Goal: Task Accomplishment & Management: Use online tool/utility

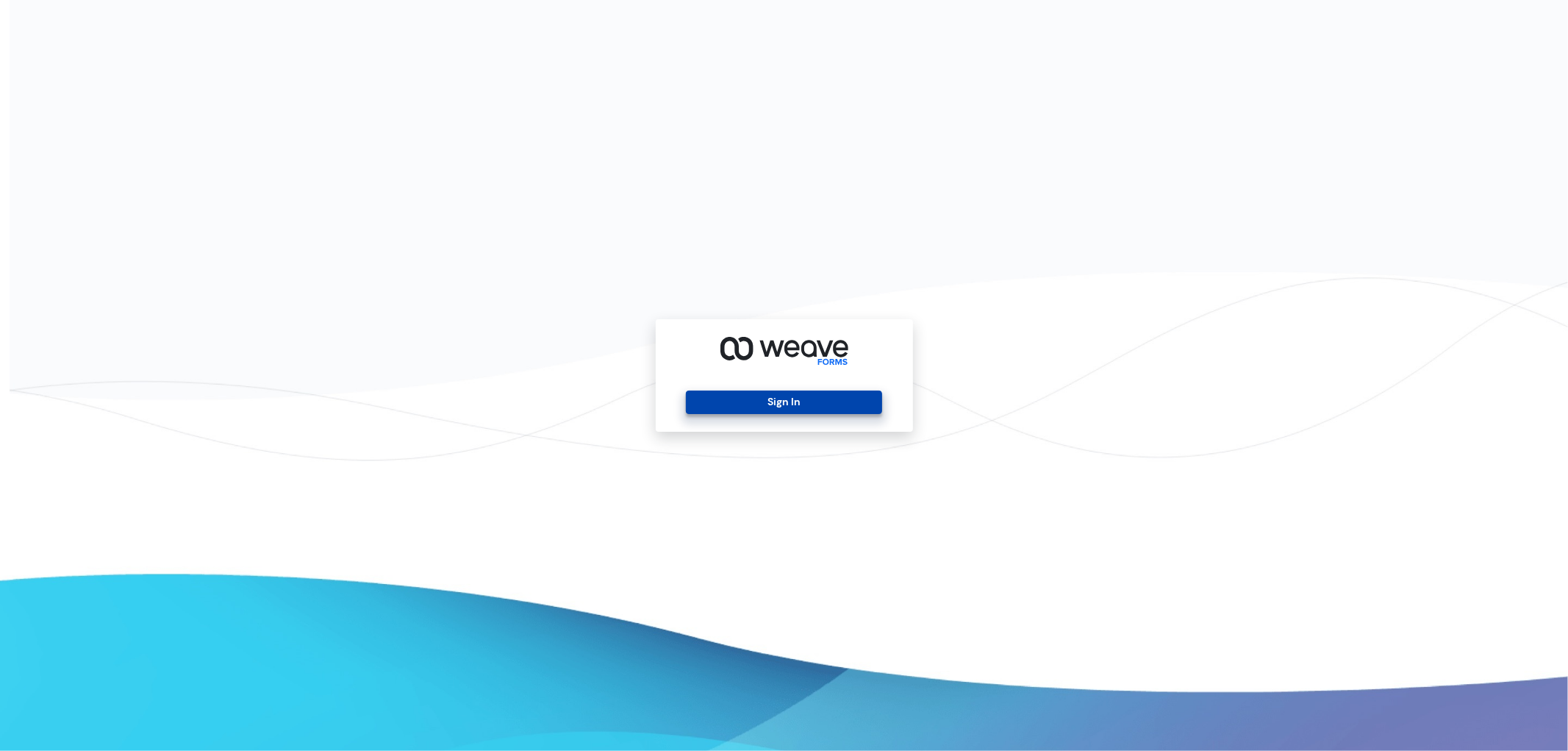
click at [803, 400] on button "Sign In" at bounding box center [784, 401] width 196 height 24
